Goal: Information Seeking & Learning: Learn about a topic

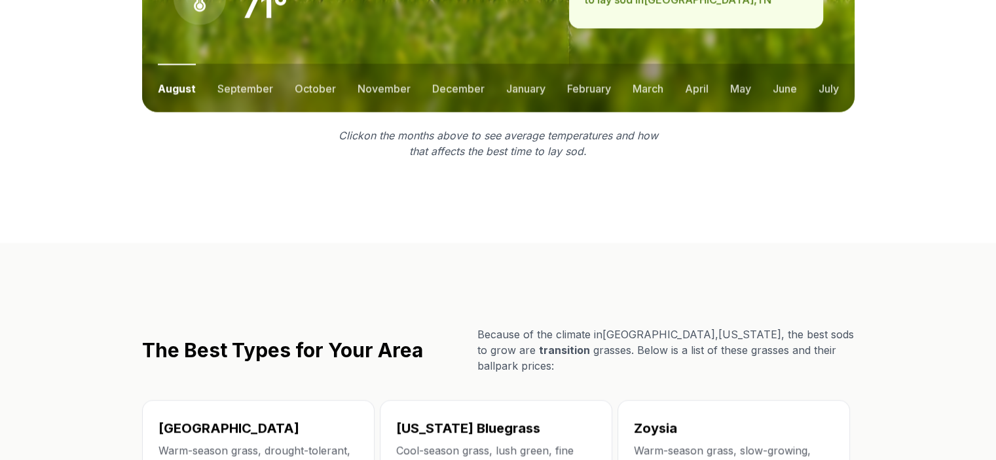
scroll to position [2133, 0]
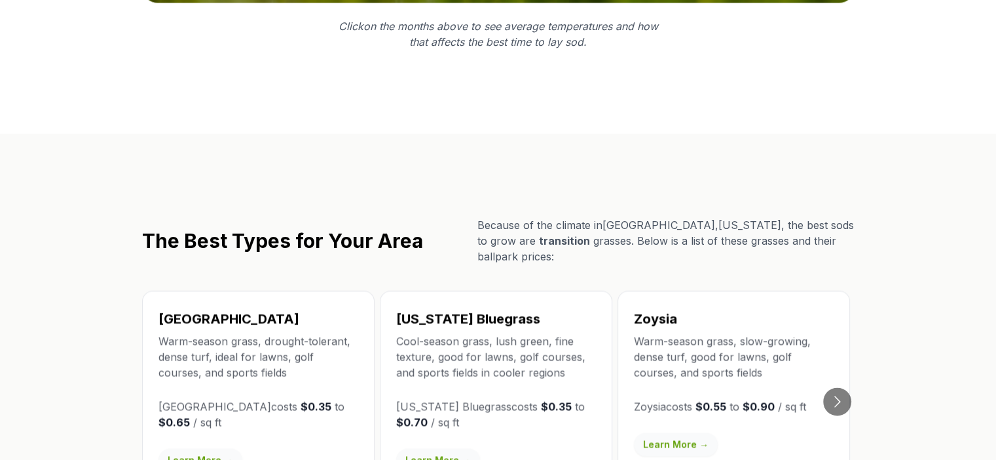
click at [225, 449] on link "Learn More →" at bounding box center [200, 461] width 84 height 24
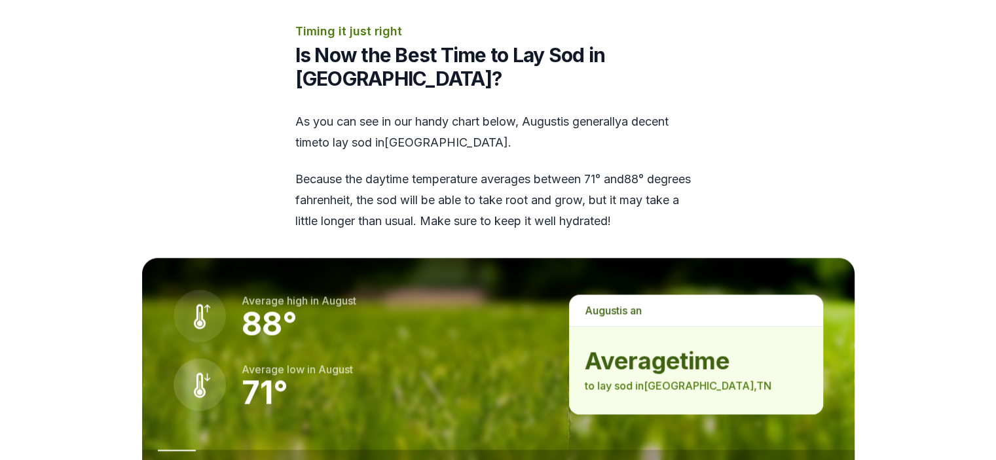
scroll to position [2182, 0]
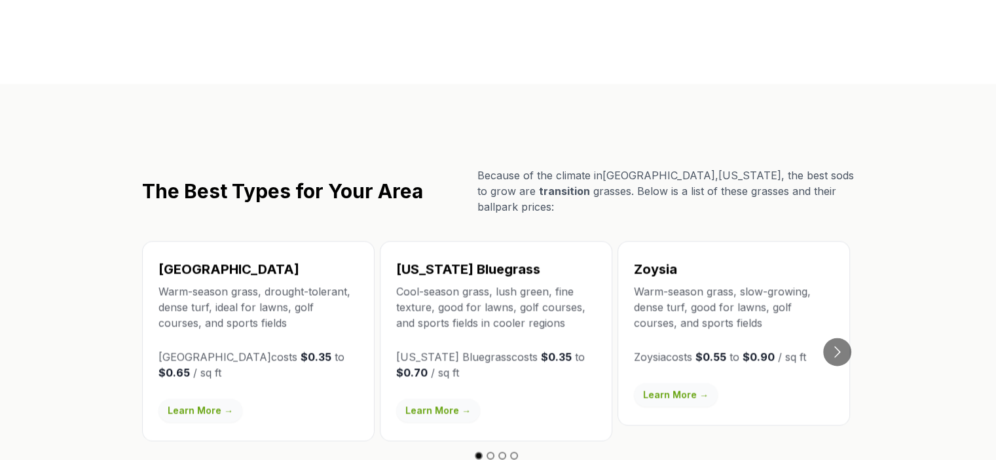
click at [445, 399] on link "Learn More →" at bounding box center [438, 411] width 84 height 24
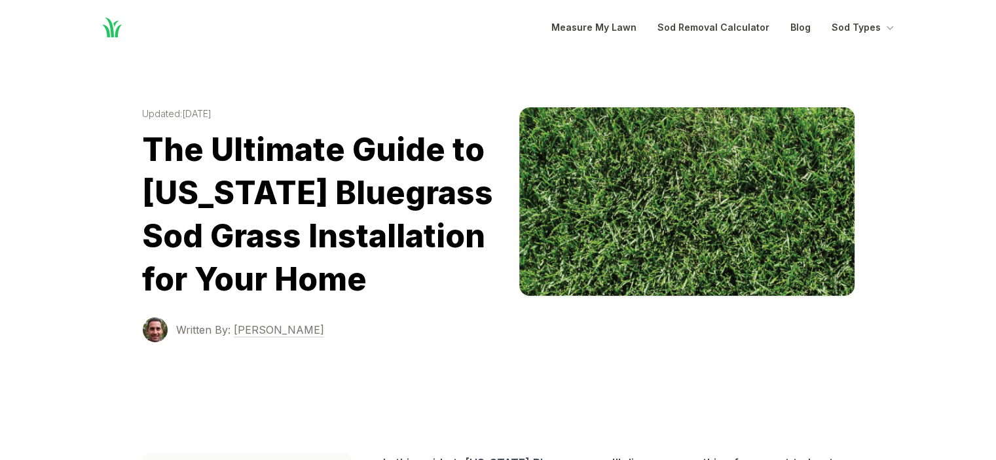
scroll to position [2182, 0]
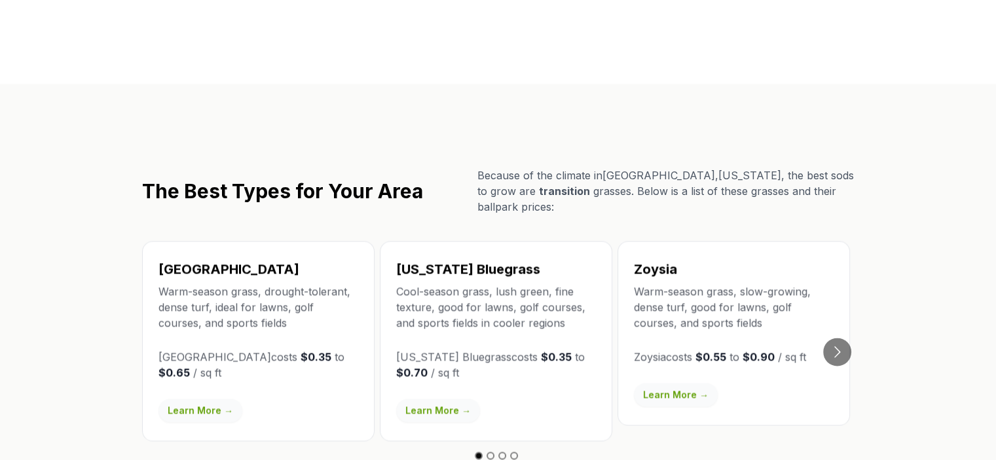
click at [689, 383] on link "Learn More →" at bounding box center [676, 395] width 84 height 24
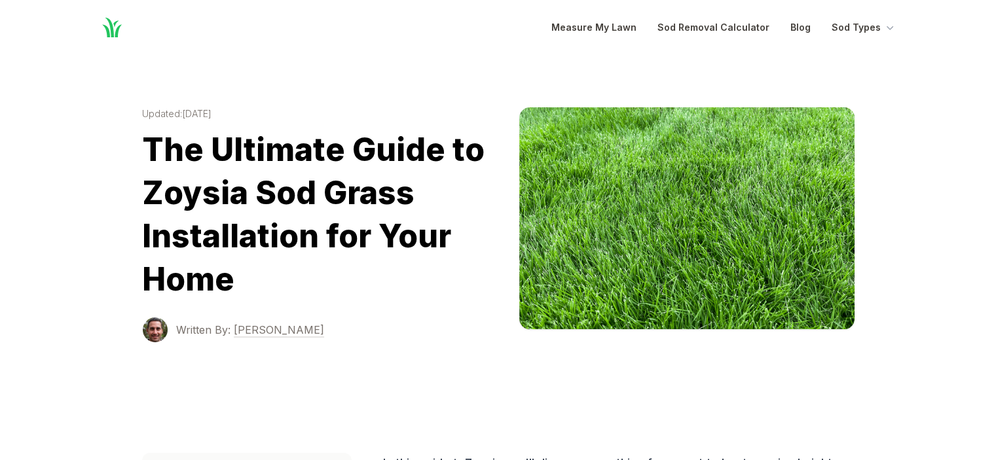
scroll to position [2182, 0]
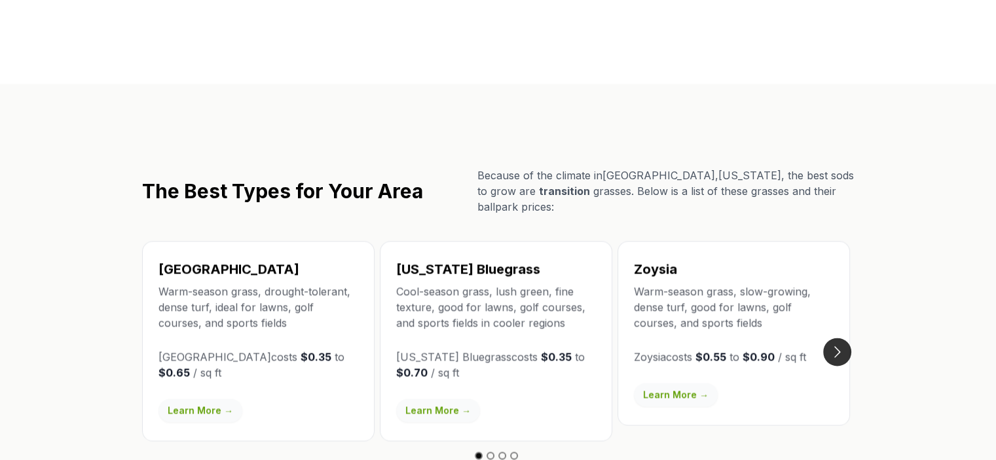
click at [838, 338] on button "Go to next slide" at bounding box center [837, 352] width 28 height 28
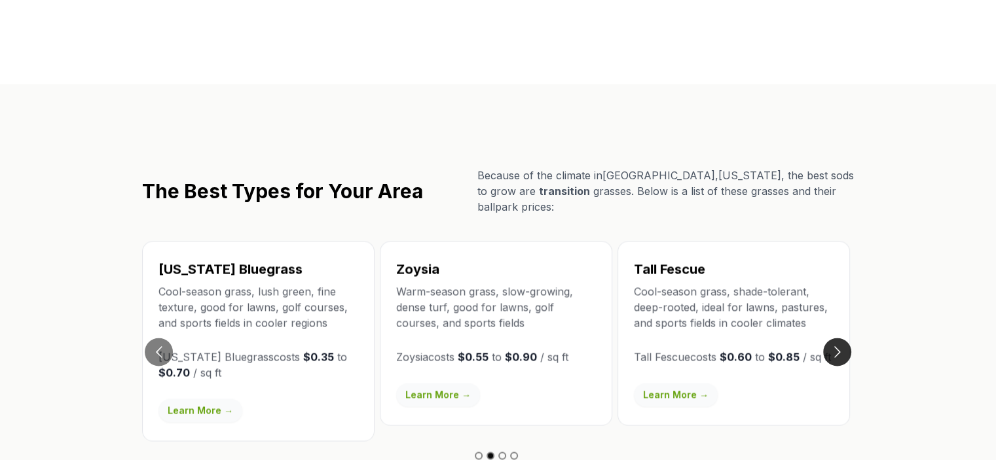
click at [838, 338] on button "Go to next slide" at bounding box center [837, 352] width 28 height 28
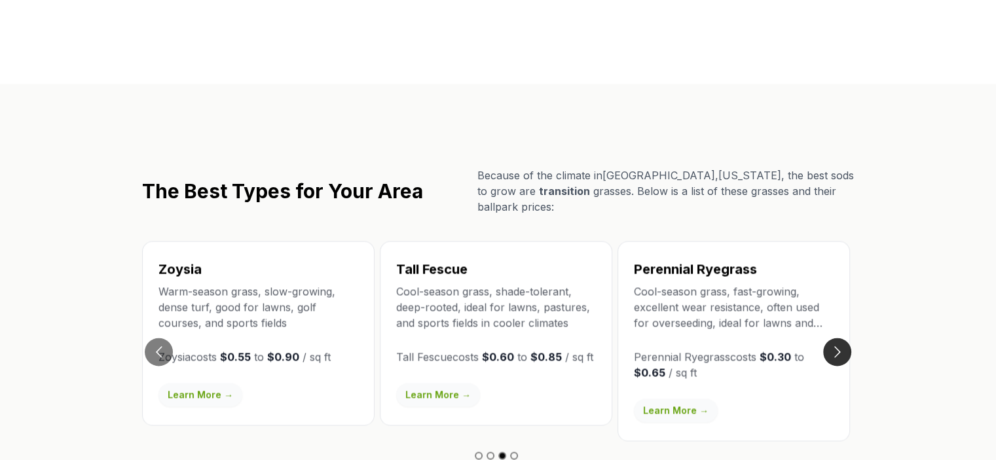
click at [838, 338] on button "Go to next slide" at bounding box center [837, 352] width 28 height 28
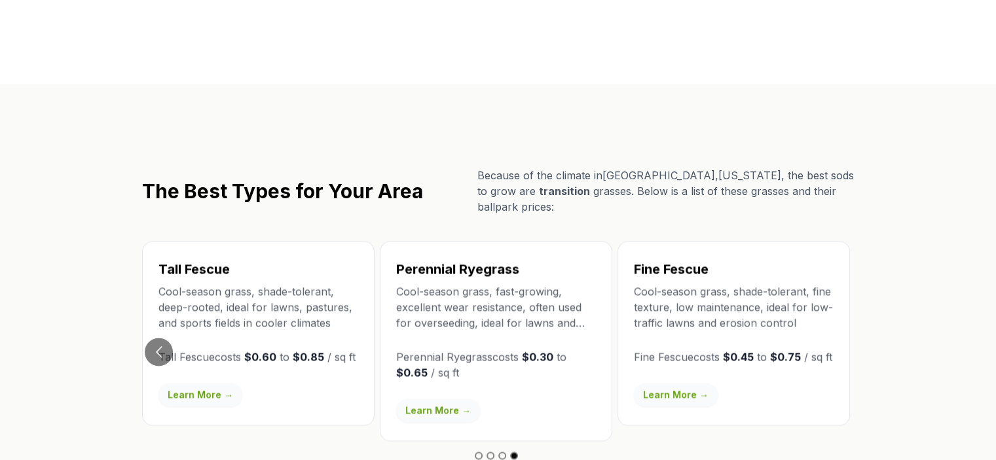
click at [456, 399] on link "Learn More →" at bounding box center [438, 411] width 84 height 24
